Goal: Information Seeking & Learning: Learn about a topic

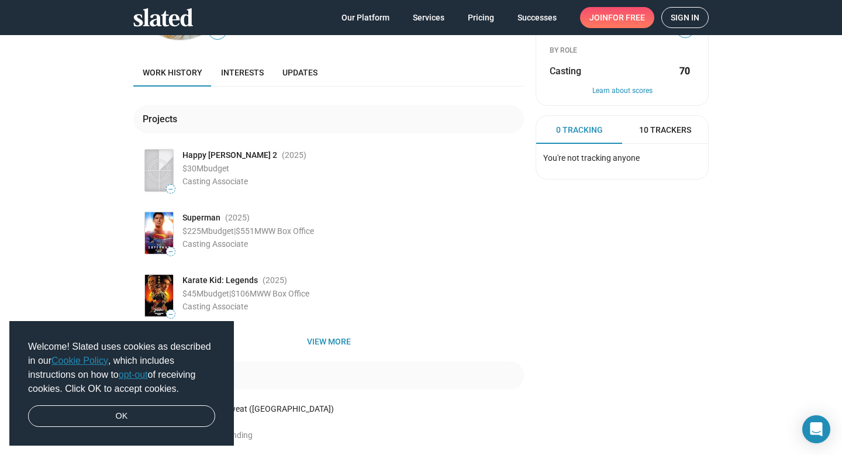
scroll to position [125, 0]
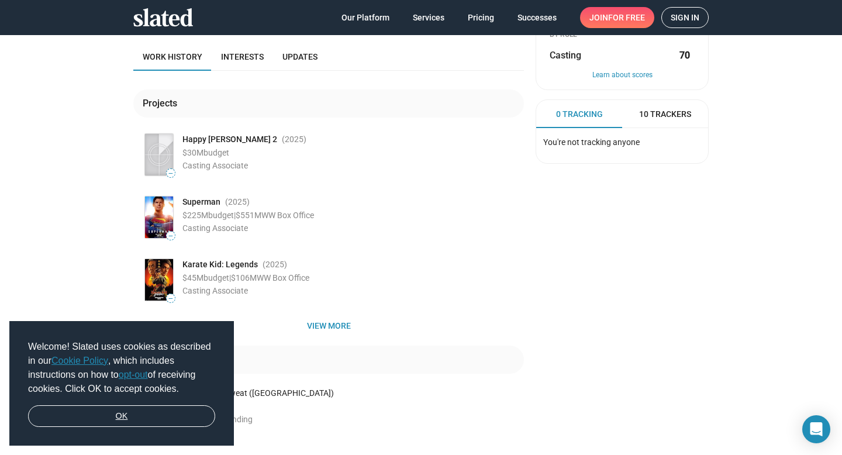
click at [155, 417] on link "OK" at bounding box center [121, 416] width 187 height 22
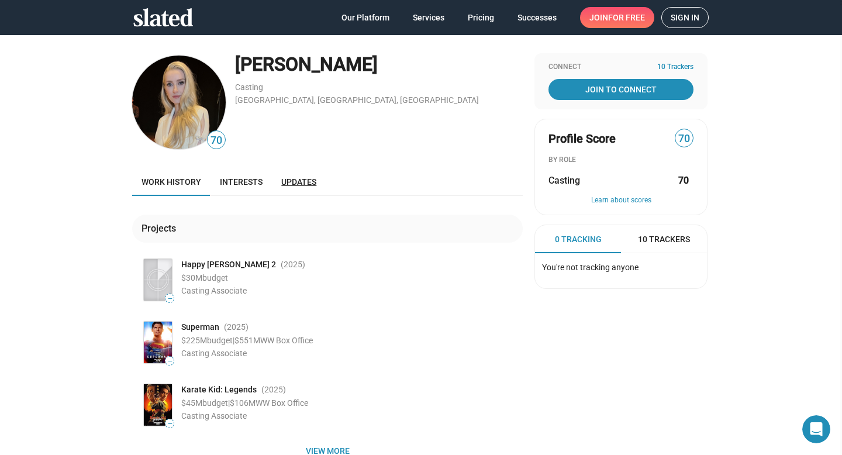
scroll to position [0, 0]
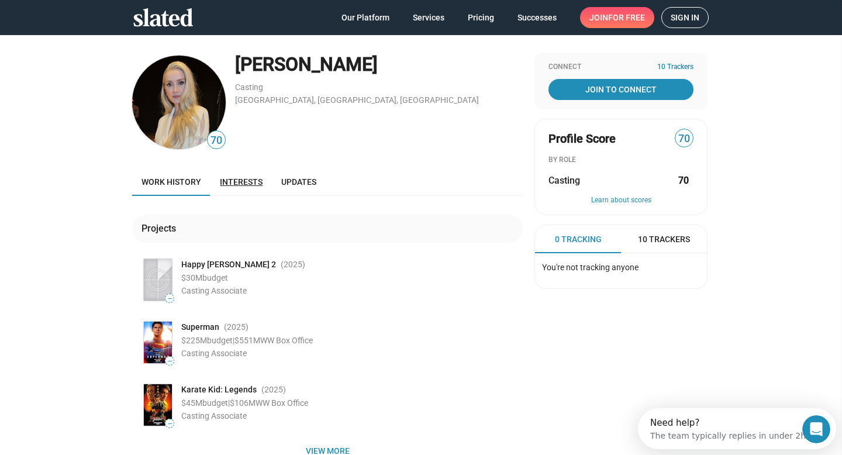
click at [249, 180] on span "Interests" at bounding box center [241, 181] width 43 height 9
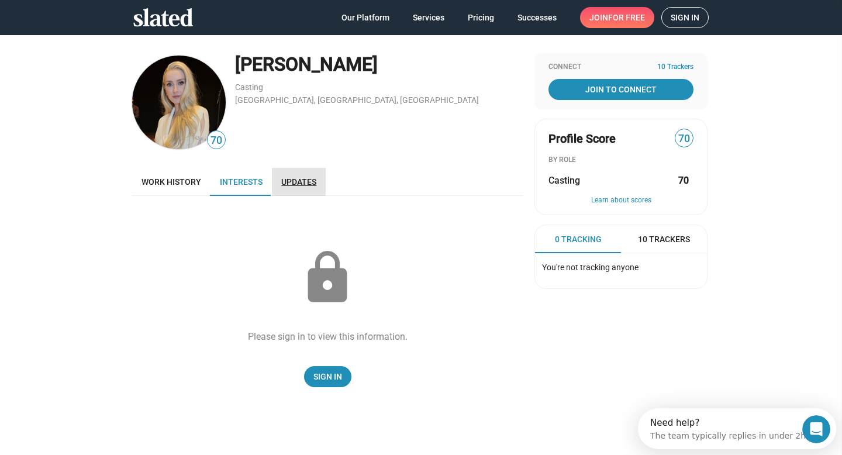
click at [307, 180] on span "Updates" at bounding box center [298, 181] width 35 height 9
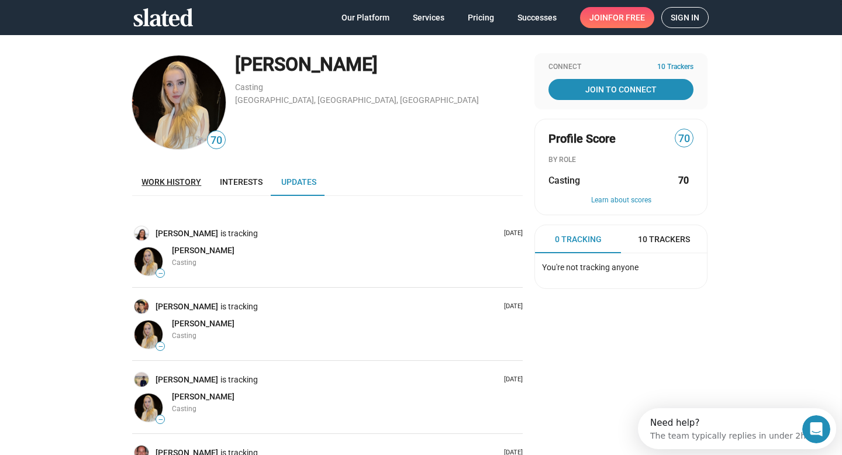
click at [185, 188] on link "Work history" at bounding box center [171, 182] width 78 height 28
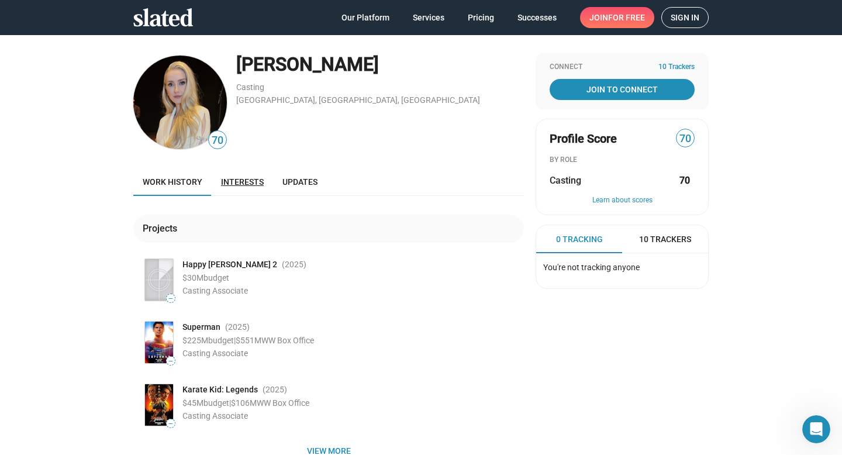
click at [234, 184] on span "Interests" at bounding box center [242, 181] width 43 height 9
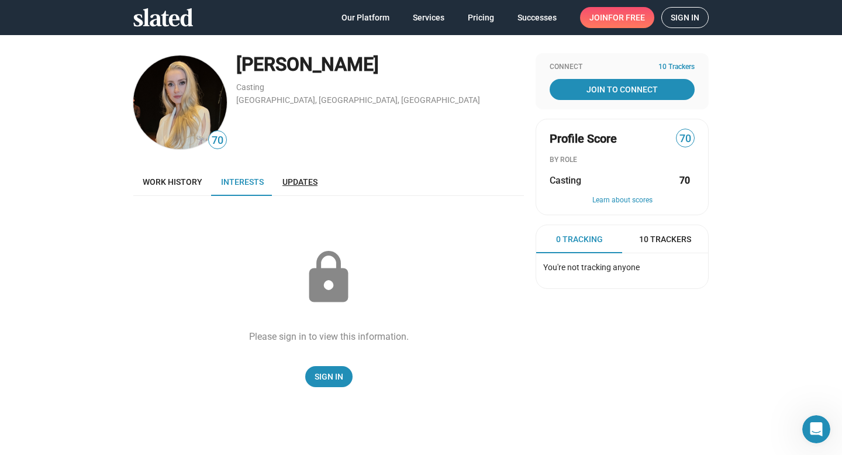
click at [309, 175] on link "Updates" at bounding box center [300, 182] width 54 height 28
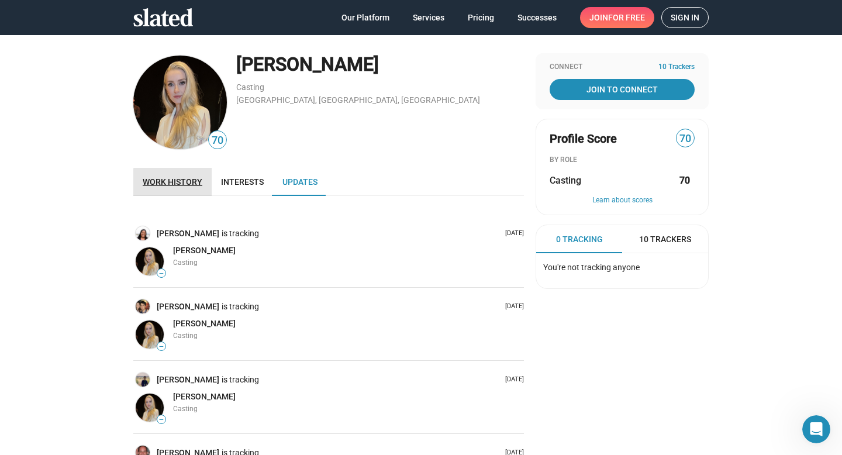
click at [186, 182] on span "Work history" at bounding box center [173, 181] width 60 height 9
